Goal: Transaction & Acquisition: Purchase product/service

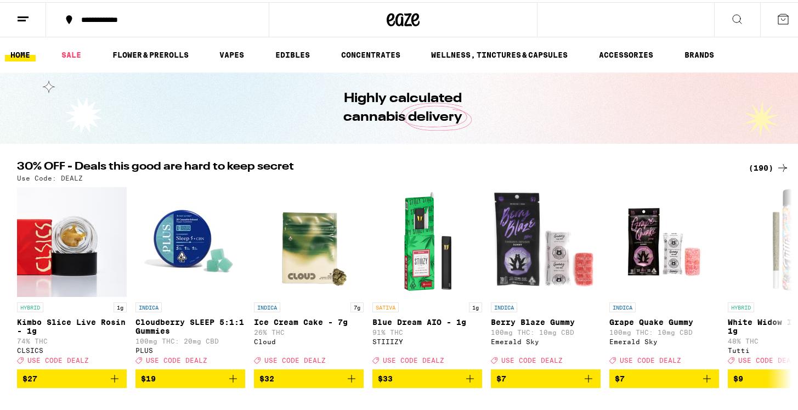
scroll to position [30, 0]
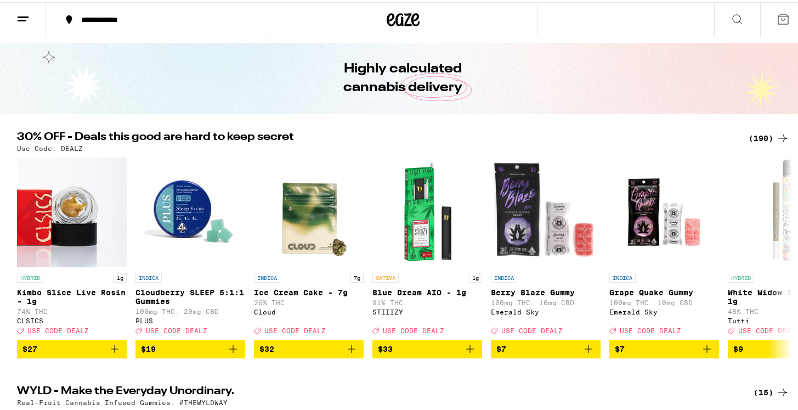
click at [749, 136] on div "(190)" at bounding box center [769, 135] width 41 height 13
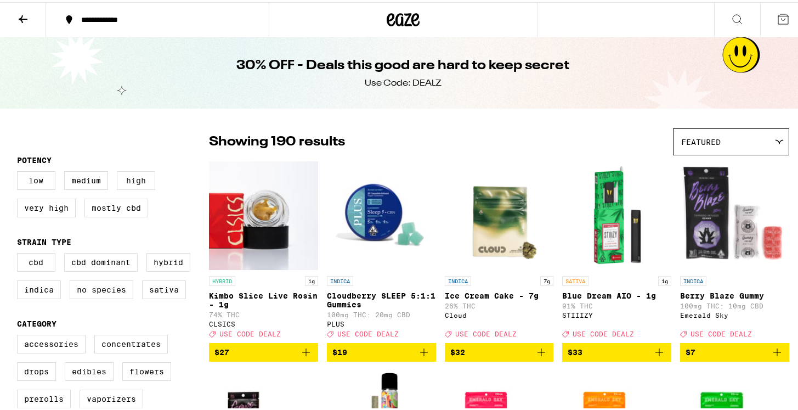
click at [123, 180] on label "High" at bounding box center [136, 178] width 38 height 19
click at [20, 171] on input "High" at bounding box center [19, 171] width 1 height 1
checkbox input "true"
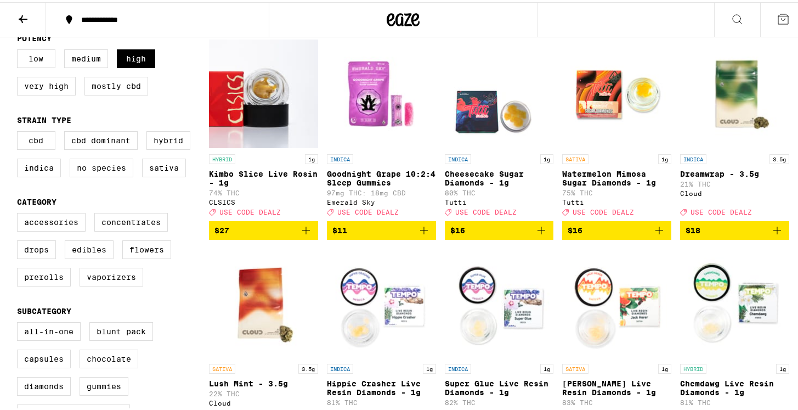
scroll to position [126, 0]
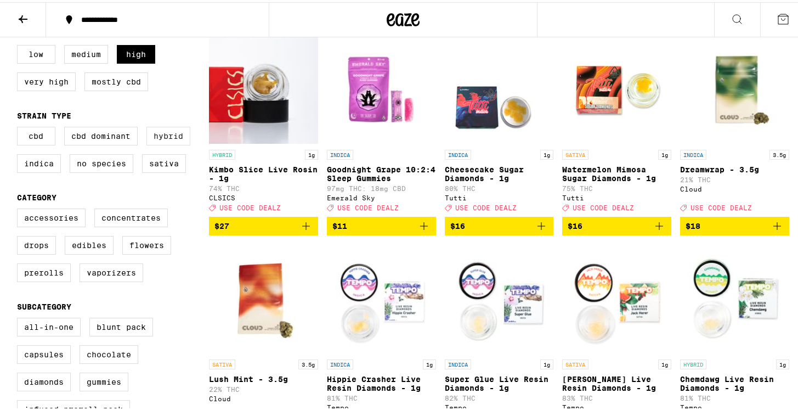
click at [161, 143] on label "Hybrid" at bounding box center [168, 134] width 44 height 19
click at [20, 127] on input "Hybrid" at bounding box center [19, 126] width 1 height 1
checkbox input "true"
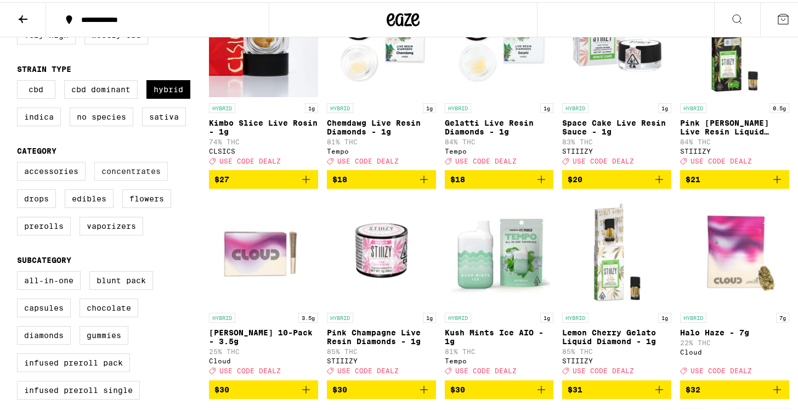
scroll to position [173, 0]
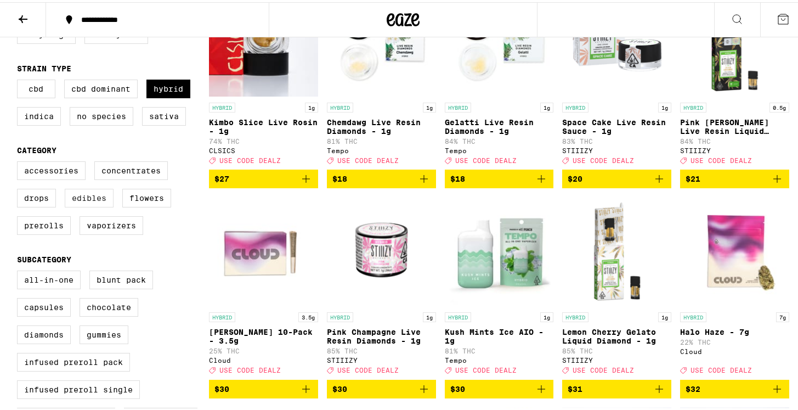
click at [92, 204] on label "Edibles" at bounding box center [89, 195] width 49 height 19
click at [20, 161] on input "Edibles" at bounding box center [19, 161] width 1 height 1
checkbox input "true"
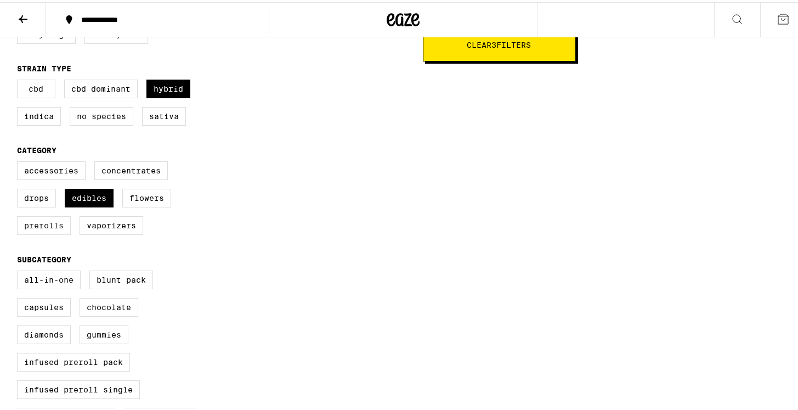
click at [37, 233] on label "Prerolls" at bounding box center [44, 223] width 54 height 19
click at [20, 161] on input "Prerolls" at bounding box center [19, 161] width 1 height 1
checkbox input "true"
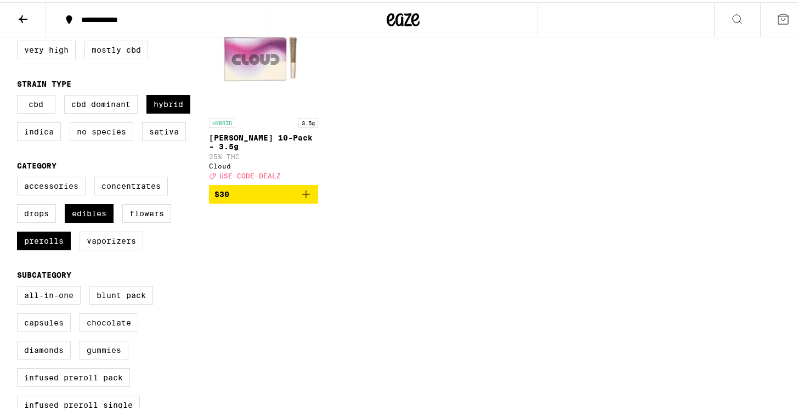
scroll to position [165, 0]
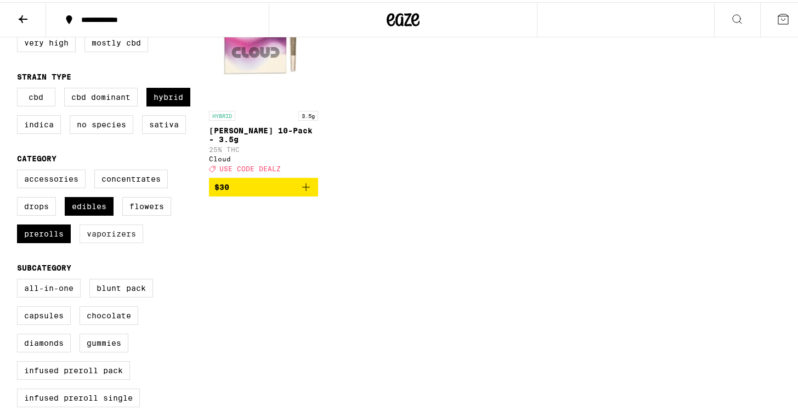
click at [133, 239] on label "Vaporizers" at bounding box center [112, 231] width 64 height 19
click at [20, 169] on input "Vaporizers" at bounding box center [19, 169] width 1 height 1
checkbox input "true"
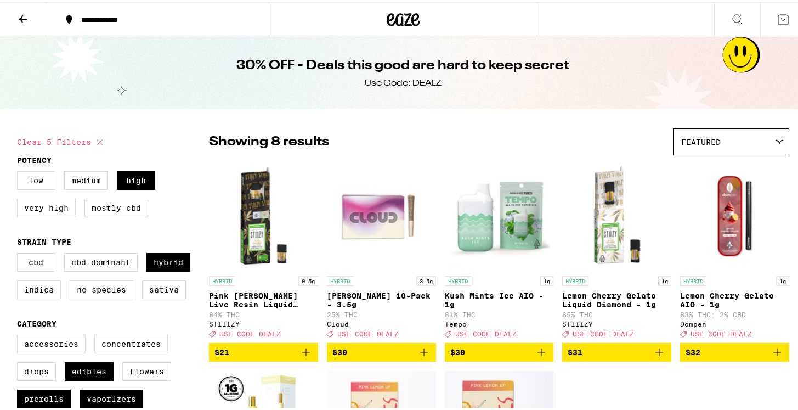
click at [398, 13] on icon at bounding box center [403, 17] width 16 height 13
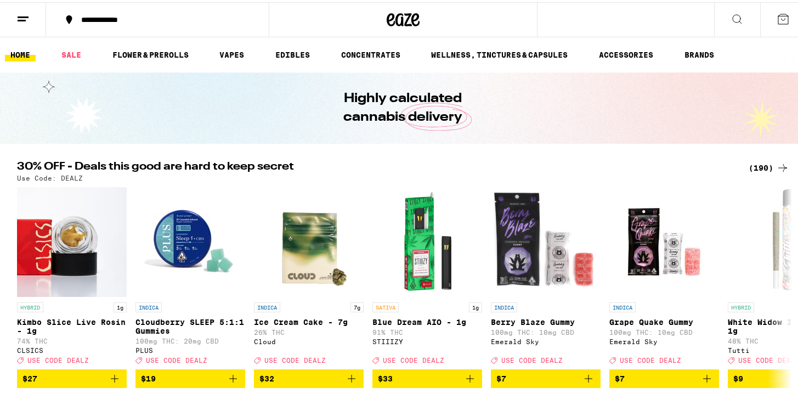
click at [18, 20] on icon at bounding box center [22, 16] width 13 height 13
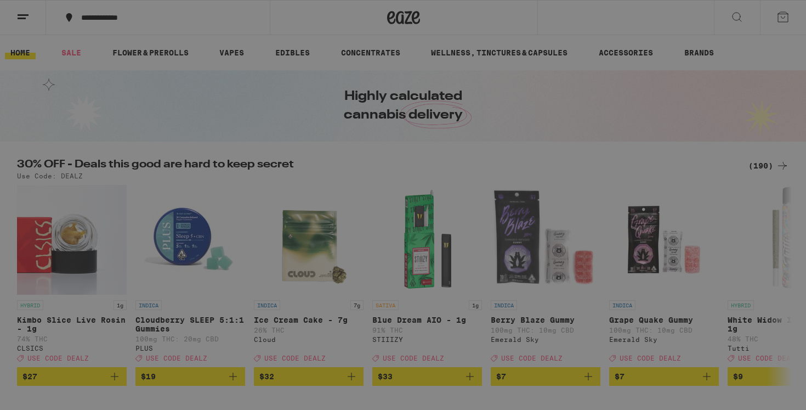
click at [416, 146] on div "Menu Shop Buy It Again Sale Flower & Prerolls Vapes Edibles Concentrates Wellne…" at bounding box center [403, 205] width 806 height 410
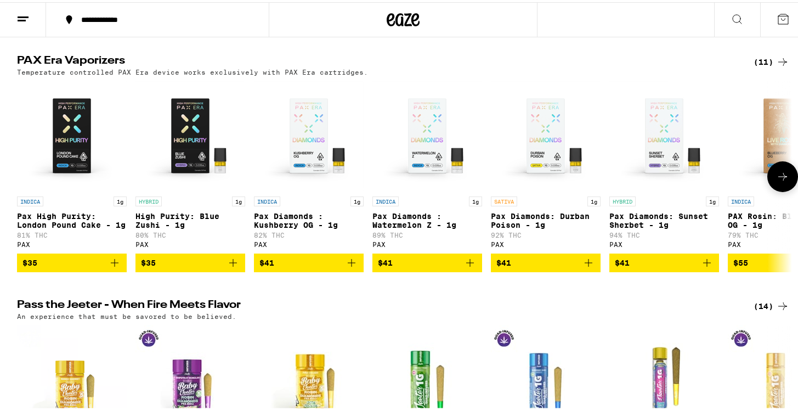
scroll to position [2700, 0]
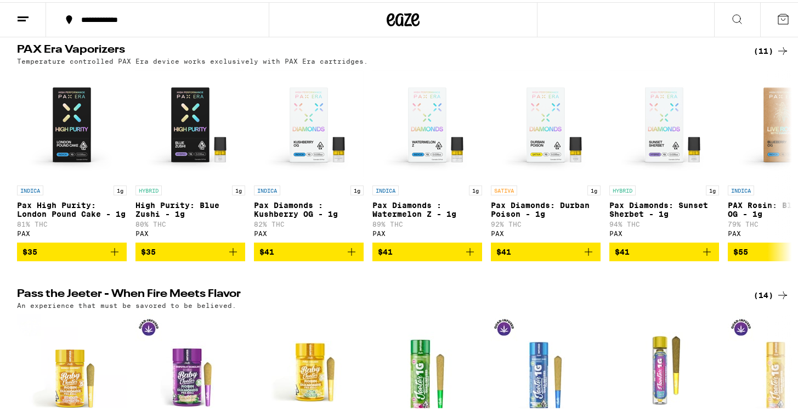
click at [765, 55] on div "(11)" at bounding box center [772, 48] width 36 height 13
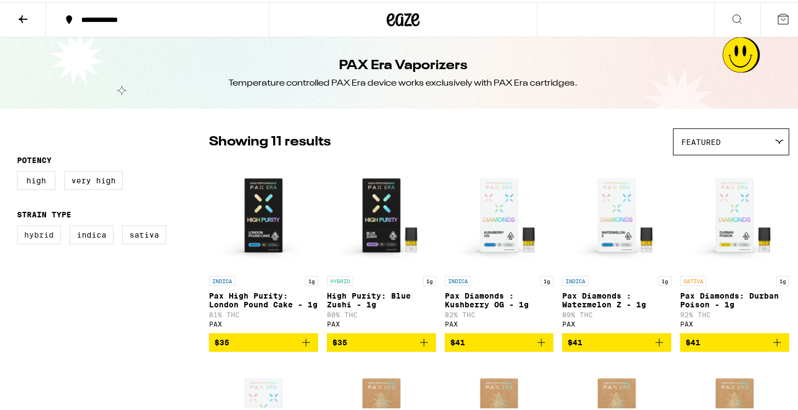
click at [41, 238] on label "Hybrid" at bounding box center [39, 232] width 44 height 19
click at [20, 225] on input "Hybrid" at bounding box center [19, 225] width 1 height 1
checkbox input "true"
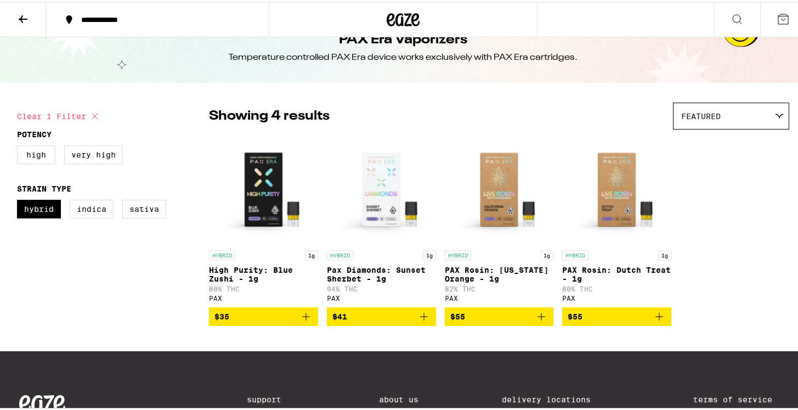
scroll to position [41, 0]
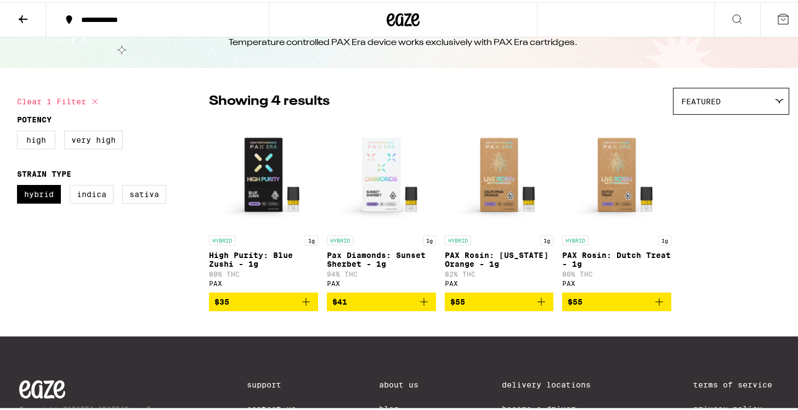
click at [122, 270] on div "Clear 1 filter Potency High Very High Strain Type Hybrid Indica Sativa" at bounding box center [113, 206] width 192 height 240
